Goal: Task Accomplishment & Management: Use online tool/utility

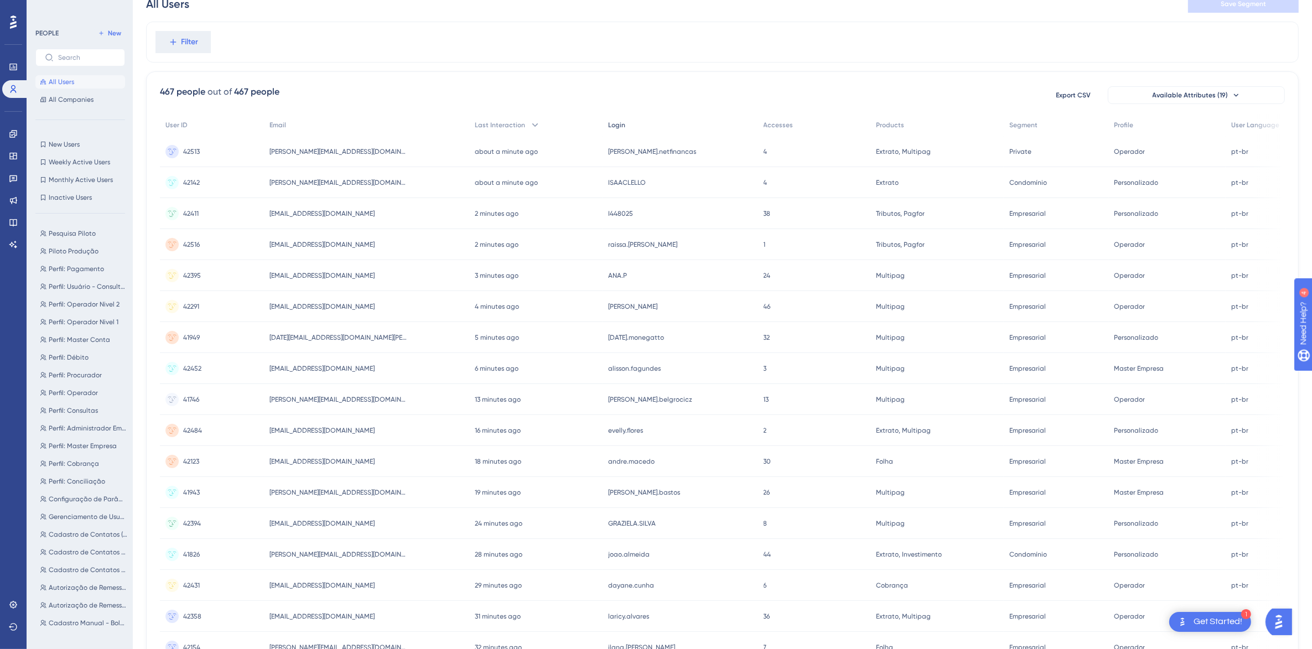
scroll to position [69, 0]
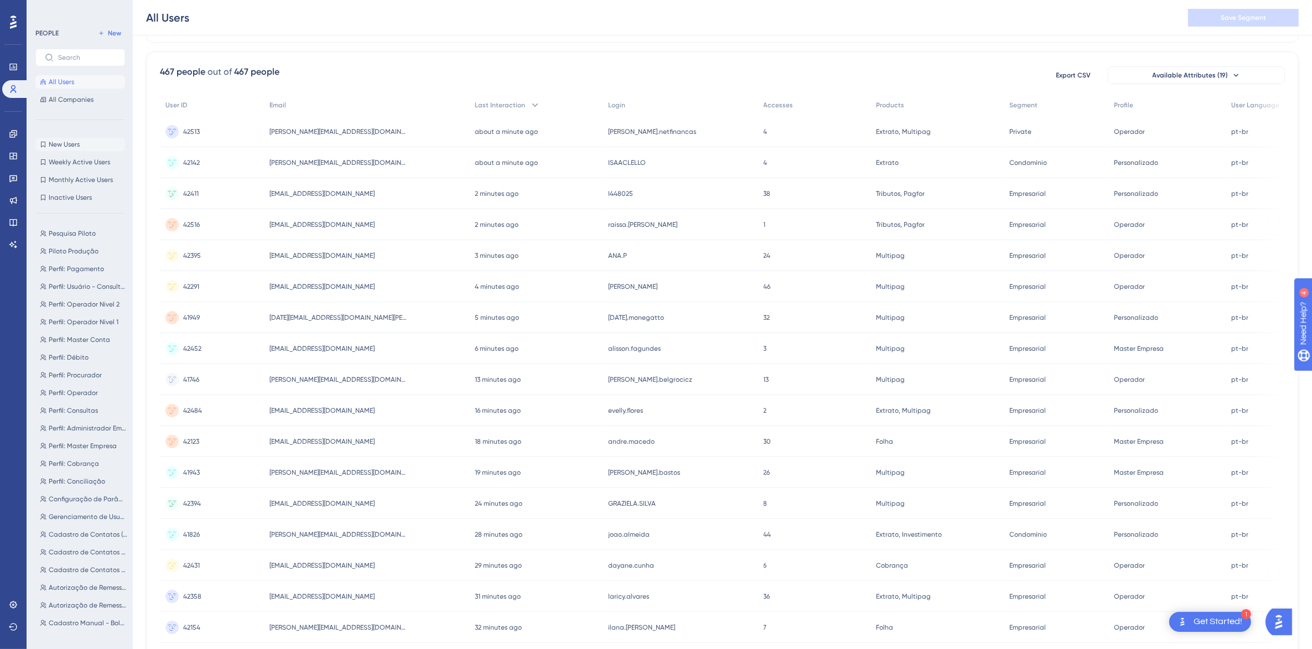
click at [76, 150] on button "New Users New Users" at bounding box center [80, 144] width 90 height 13
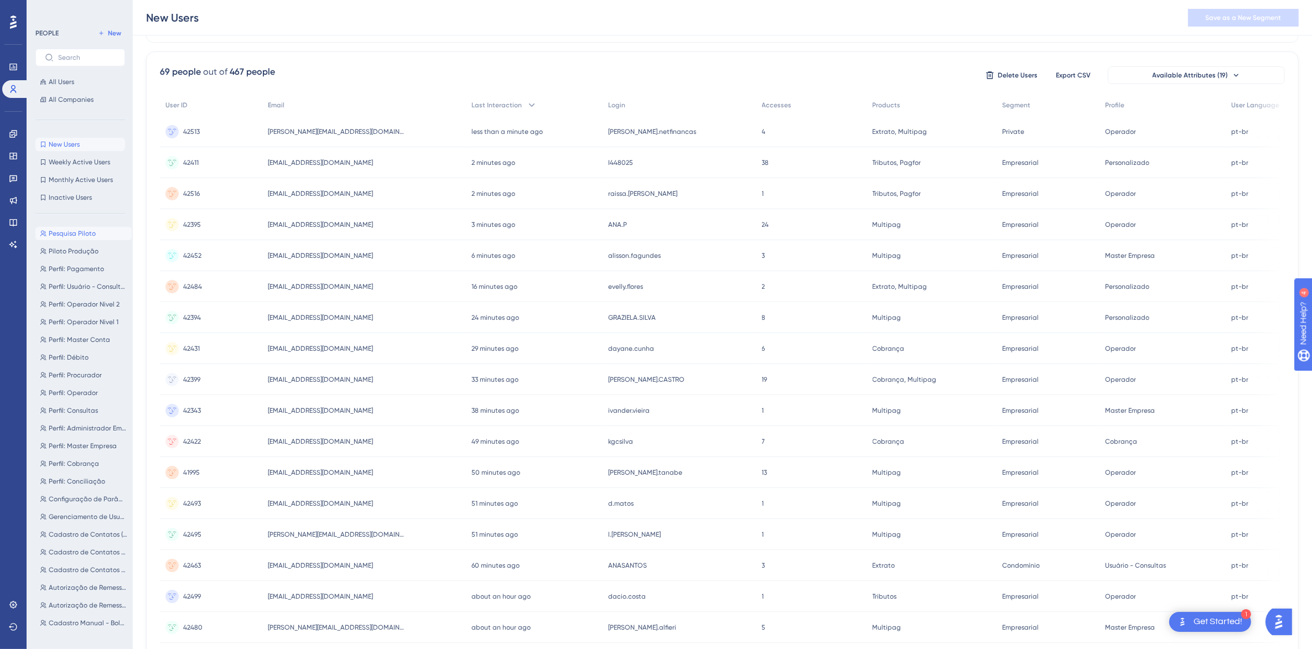
click at [61, 232] on span "Pesquisa Piloto" at bounding box center [72, 233] width 47 height 9
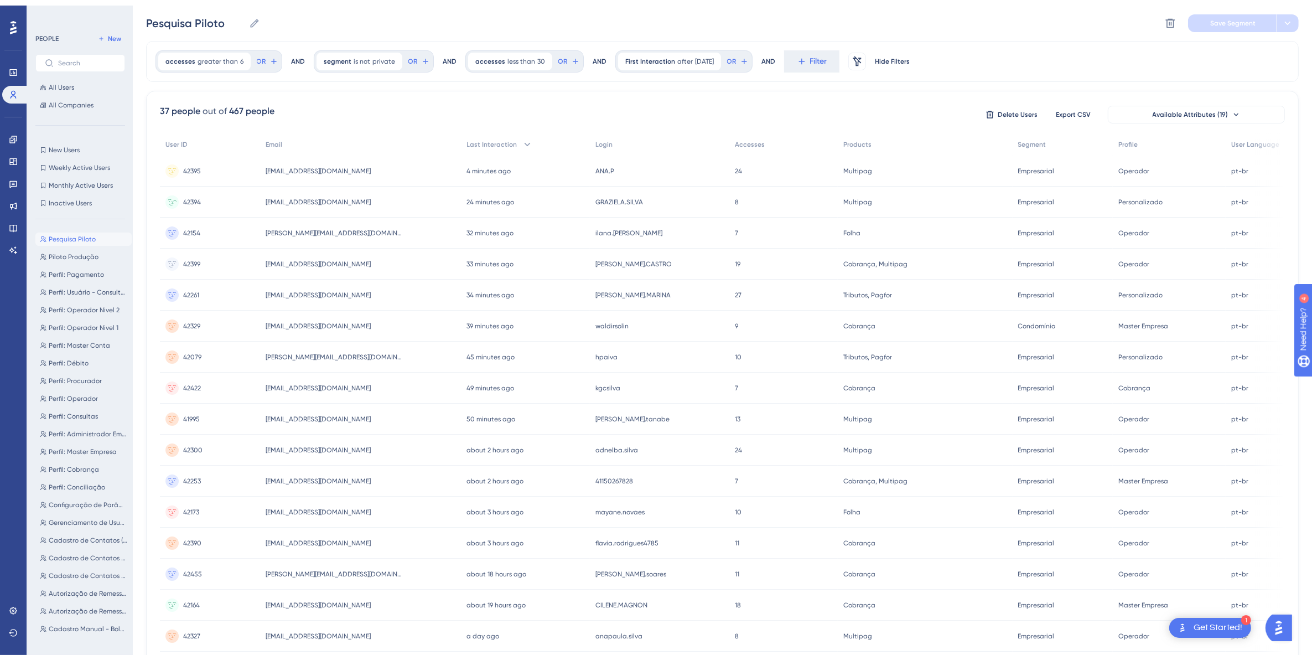
scroll to position [0, 0]
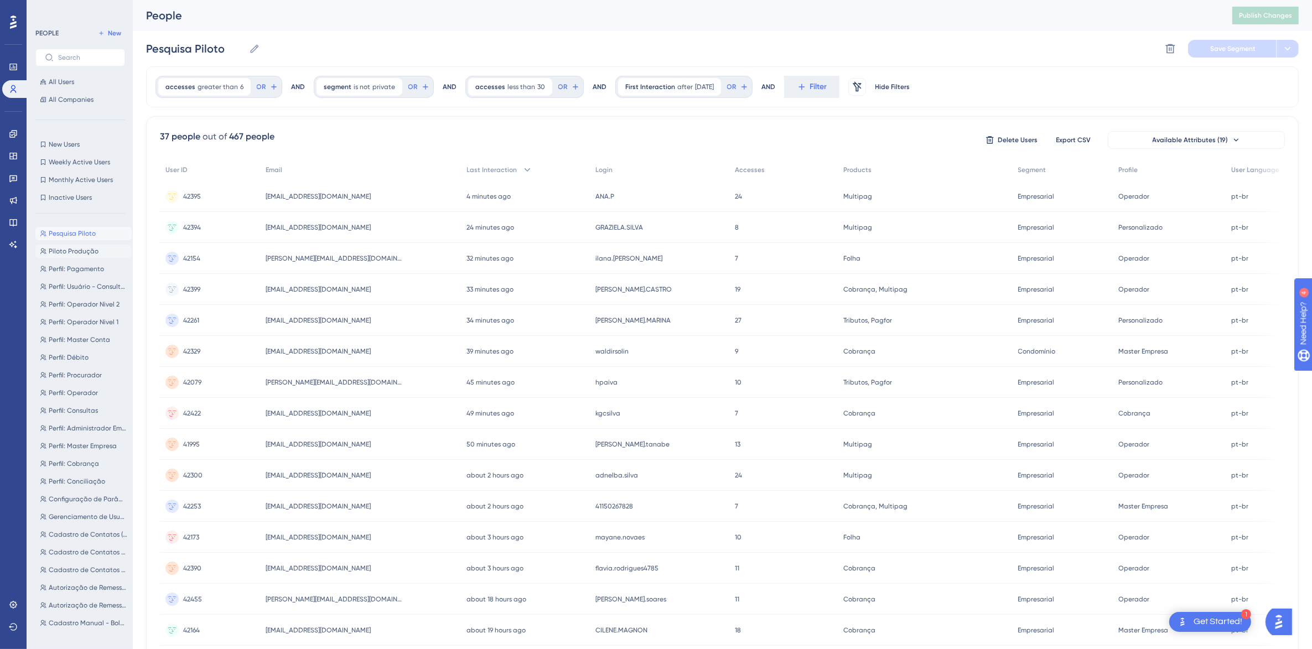
click at [70, 249] on span "Piloto Produção" at bounding box center [74, 251] width 50 height 9
type input "Piloto Produção"
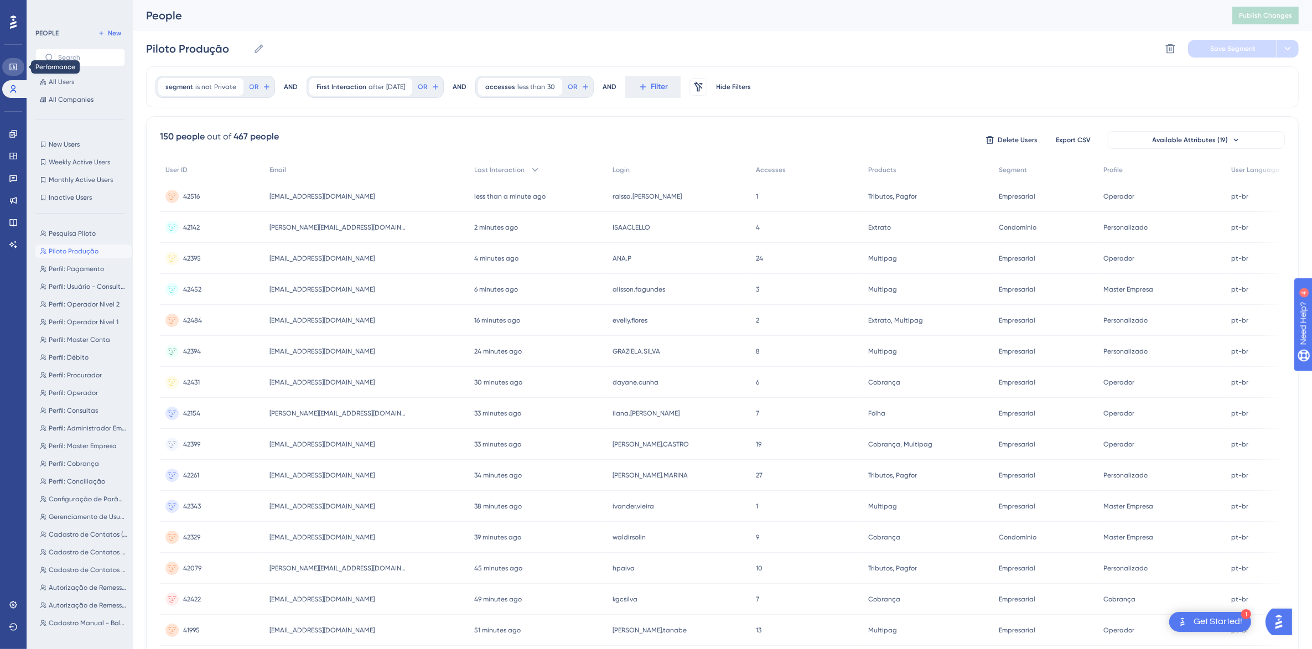
click at [11, 69] on icon at bounding box center [13, 67] width 9 height 9
